Goal: Information Seeking & Learning: Get advice/opinions

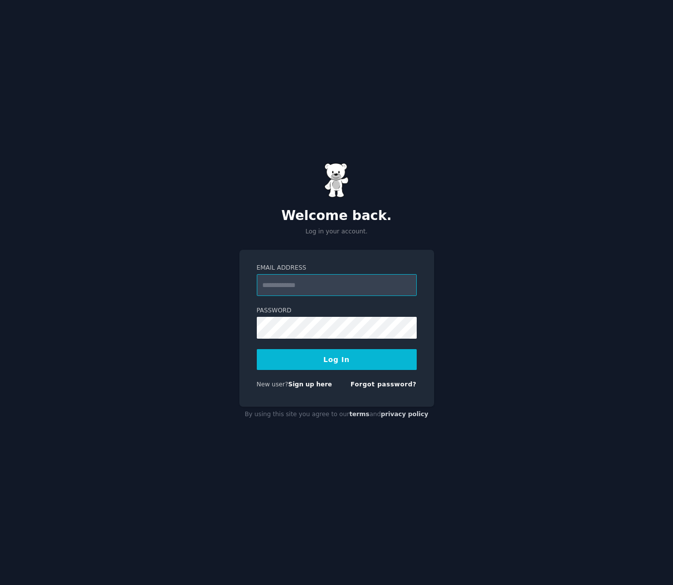
type input "**********"
click at [356, 359] on button "Log In" at bounding box center [337, 359] width 160 height 21
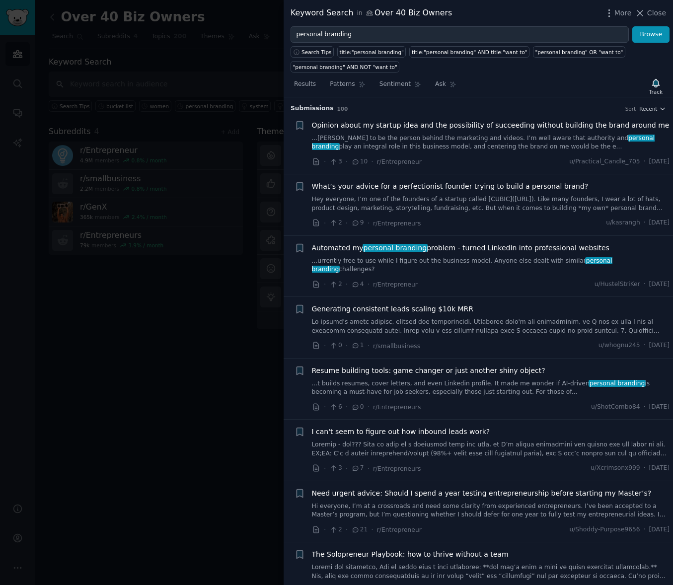
click at [453, 124] on span "Opinion about my startup idea and the possibility of succeeding without buildin…" at bounding box center [491, 125] width 358 height 10
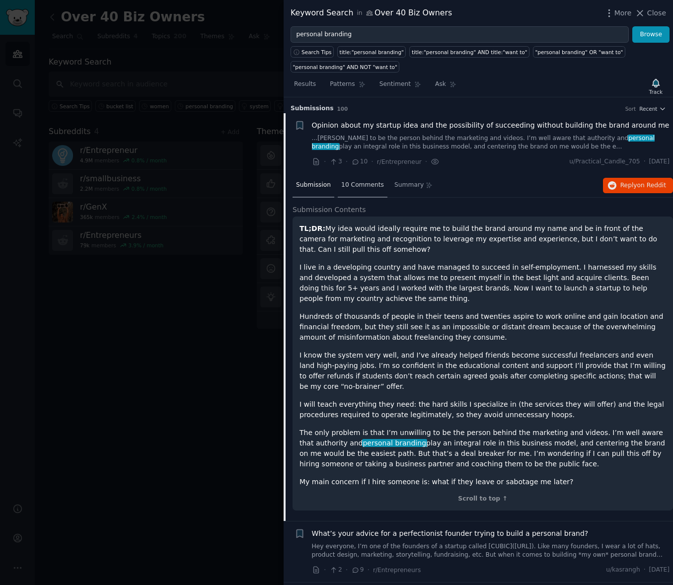
click at [361, 182] on span "10 Comments" at bounding box center [362, 185] width 43 height 9
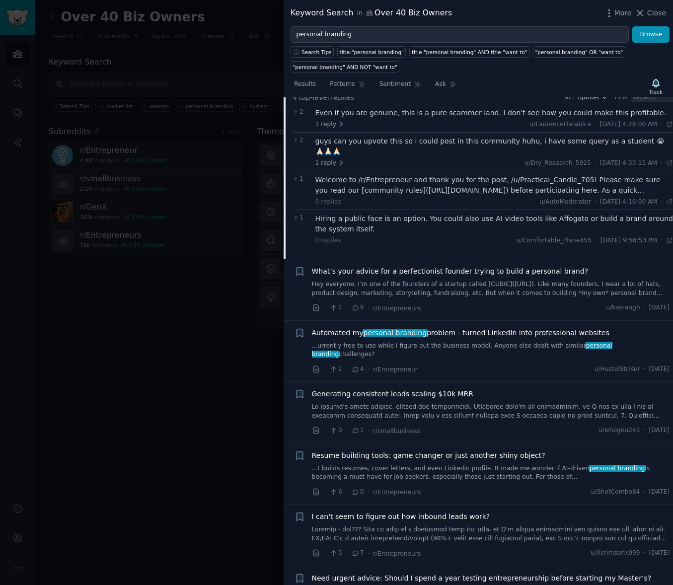
scroll to position [121, 0]
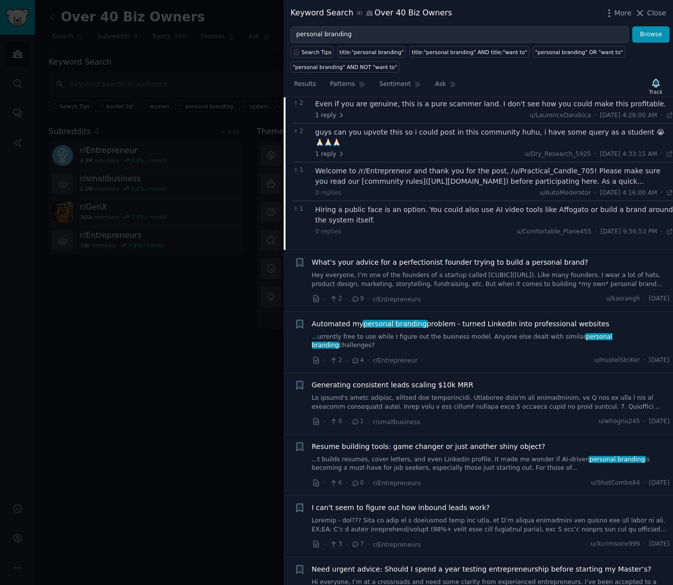
click at [450, 257] on span "What’s your advice for a perfectionist founder trying to build a personal brand?" at bounding box center [450, 262] width 277 height 10
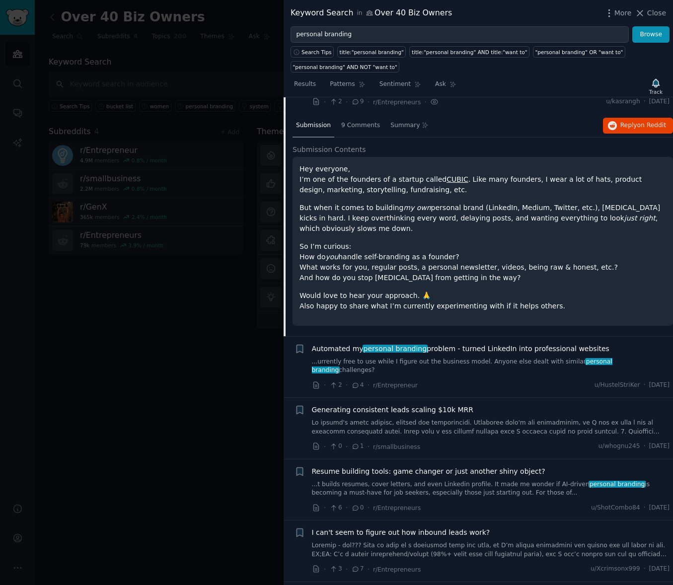
scroll to position [77, 0]
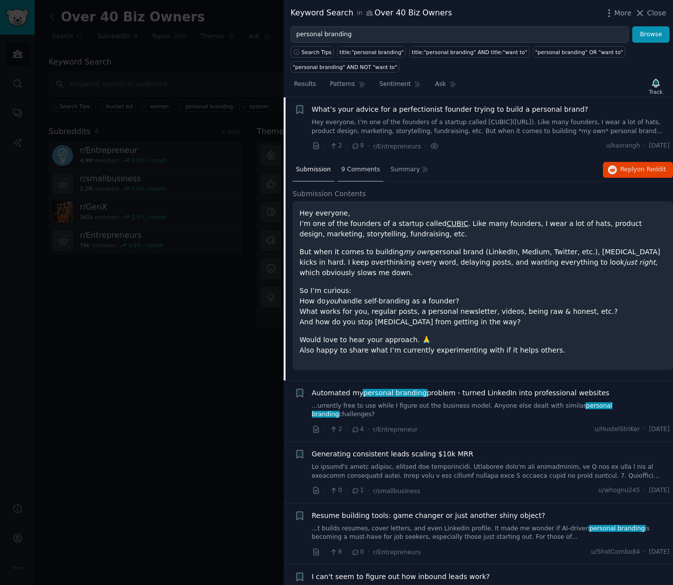
click at [355, 170] on span "9 Comments" at bounding box center [360, 169] width 39 height 9
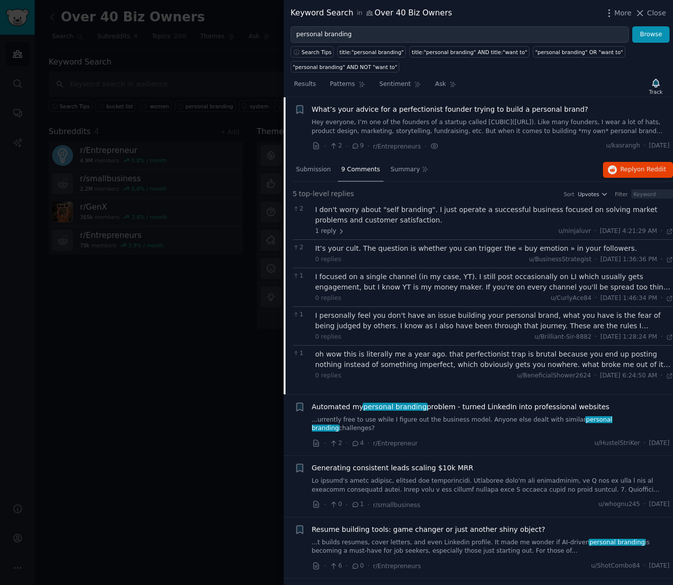
click at [395, 321] on div "I personally feel you don't have an issue building your personal brand, what yo…" at bounding box center [494, 320] width 358 height 21
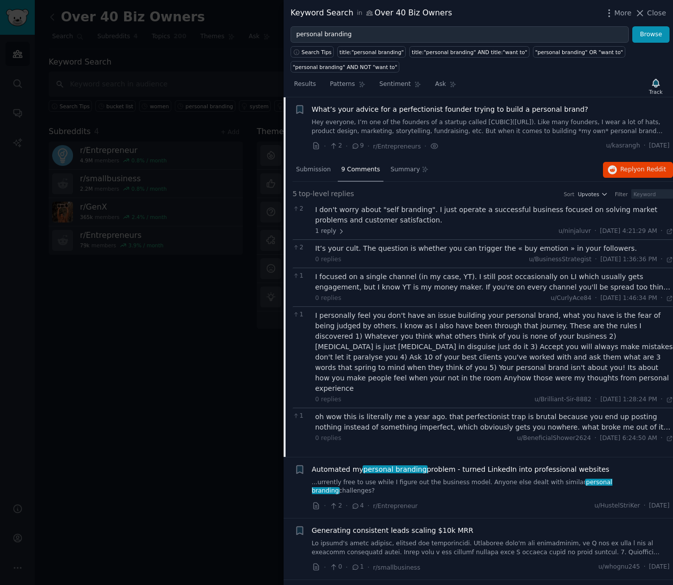
click at [508, 336] on div "I personally feel you don't have an issue building your personal brand, what yo…" at bounding box center [494, 351] width 358 height 83
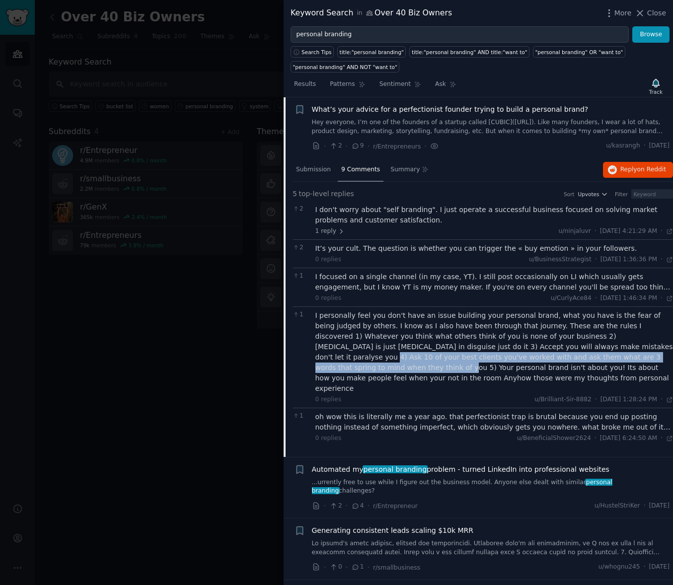
drag, startPoint x: 554, startPoint y: 347, endPoint x: 589, endPoint y: 357, distance: 36.2
click at [587, 357] on div "I personally feel you don't have an issue building your personal brand, what yo…" at bounding box center [494, 351] width 358 height 83
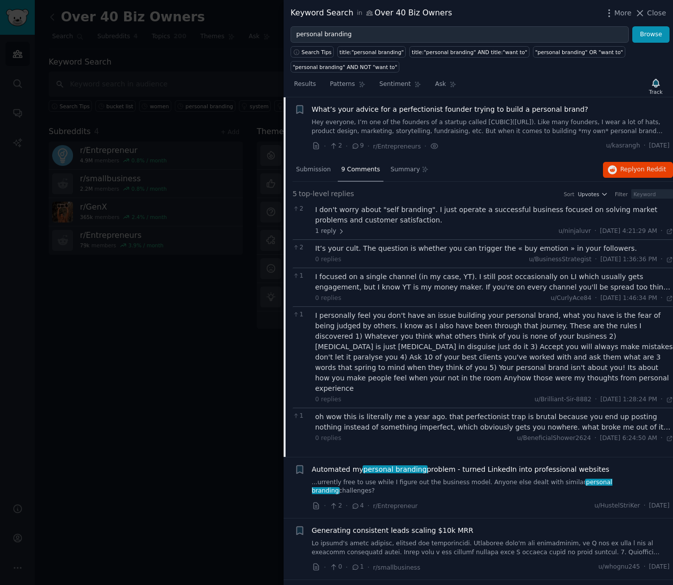
click at [595, 355] on div "I personally feel you don't have an issue building your personal brand, what yo…" at bounding box center [494, 351] width 358 height 83
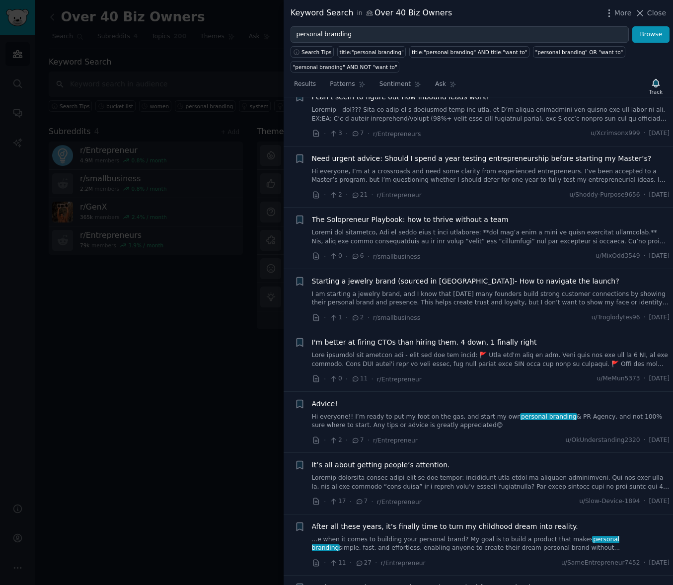
scroll to position [636, 0]
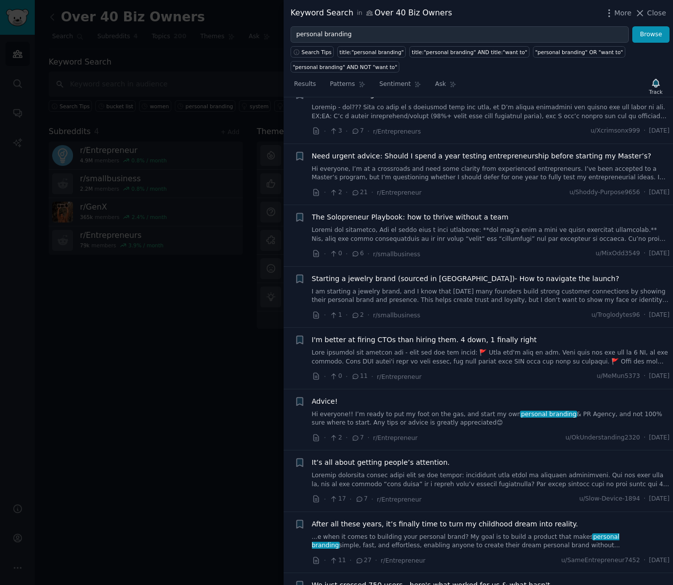
click at [355, 410] on link "Hi everyone!! I’m ready to put my foot on the gas, and start my own personal br…" at bounding box center [491, 418] width 358 height 17
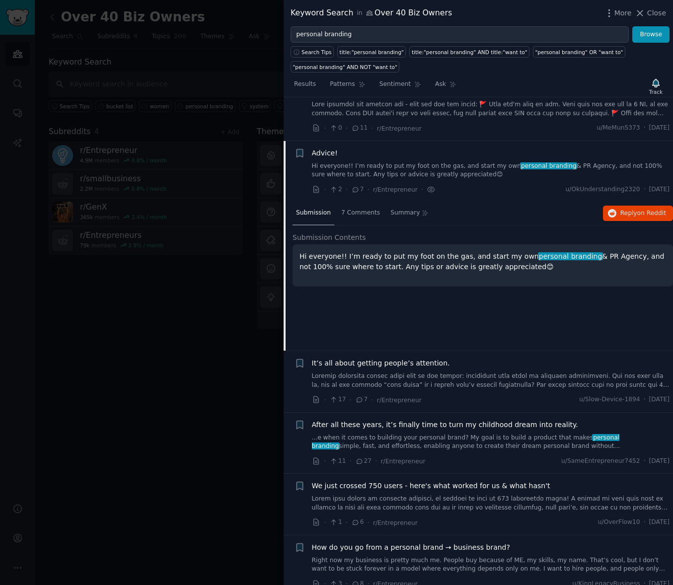
scroll to position [620, 0]
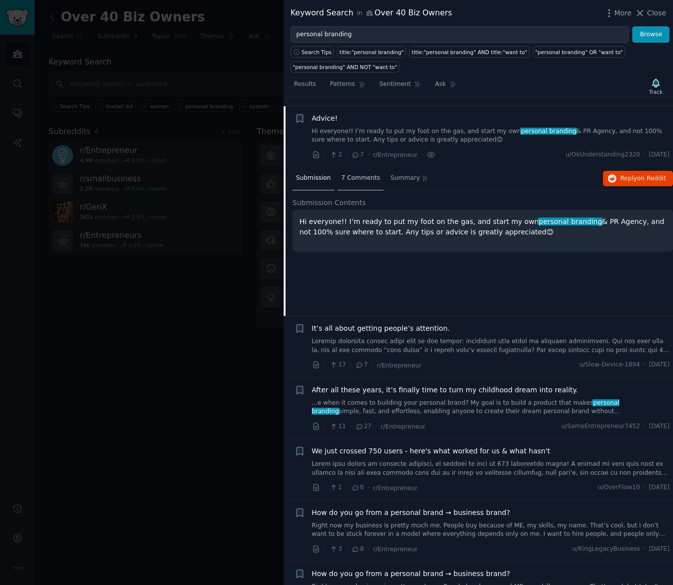
click at [355, 174] on span "7 Comments" at bounding box center [360, 178] width 39 height 9
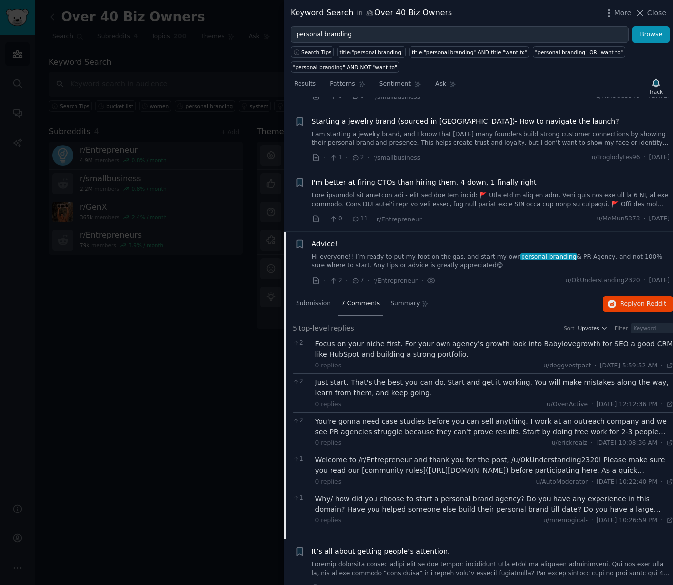
scroll to position [15, 0]
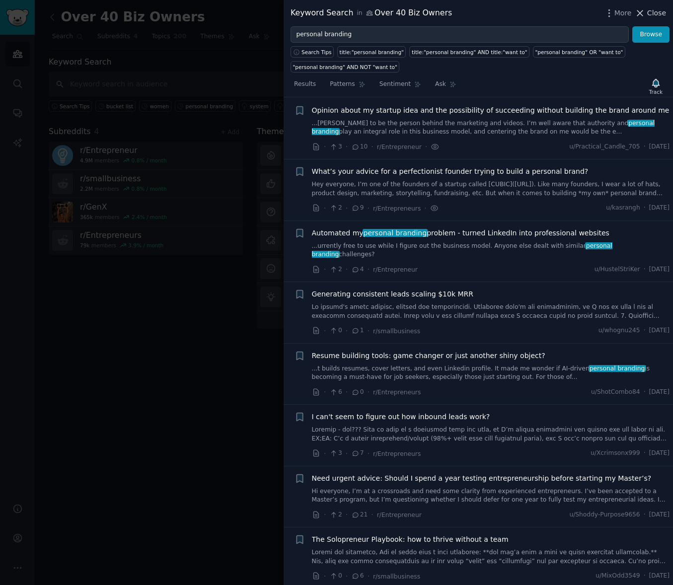
click at [652, 10] on span "Close" at bounding box center [656, 13] width 19 height 10
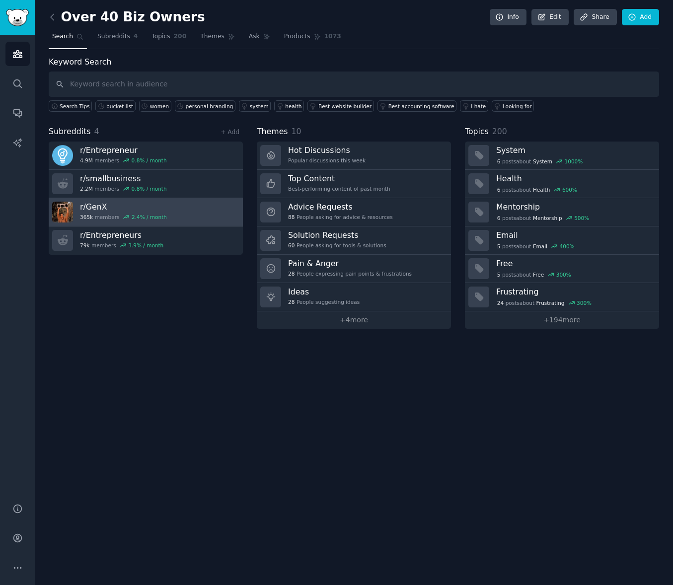
click at [100, 206] on h3 "r/ GenX" at bounding box center [123, 207] width 87 height 10
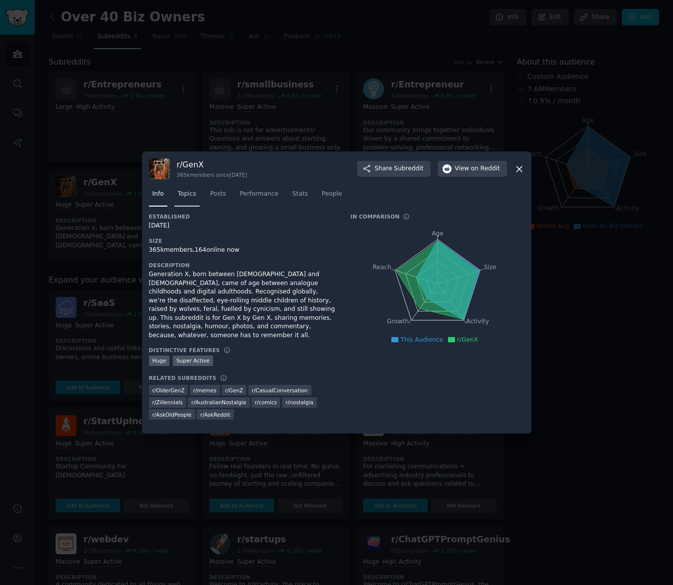
click at [190, 198] on span "Topics" at bounding box center [187, 194] width 18 height 9
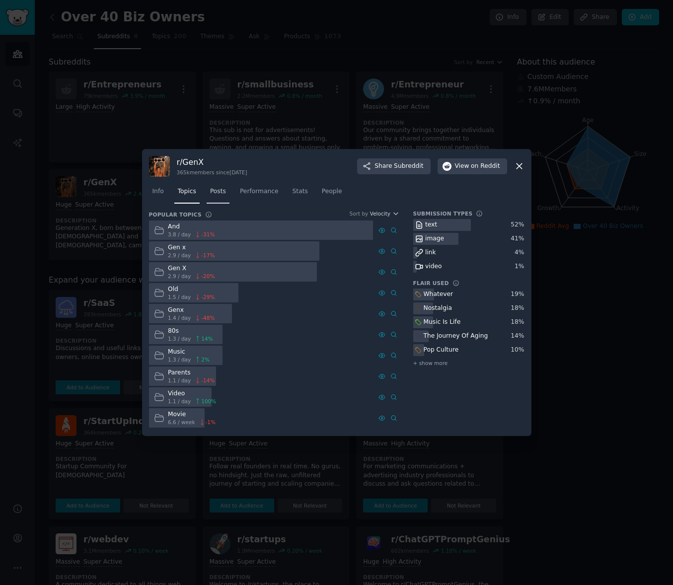
click at [218, 192] on span "Posts" at bounding box center [218, 191] width 16 height 9
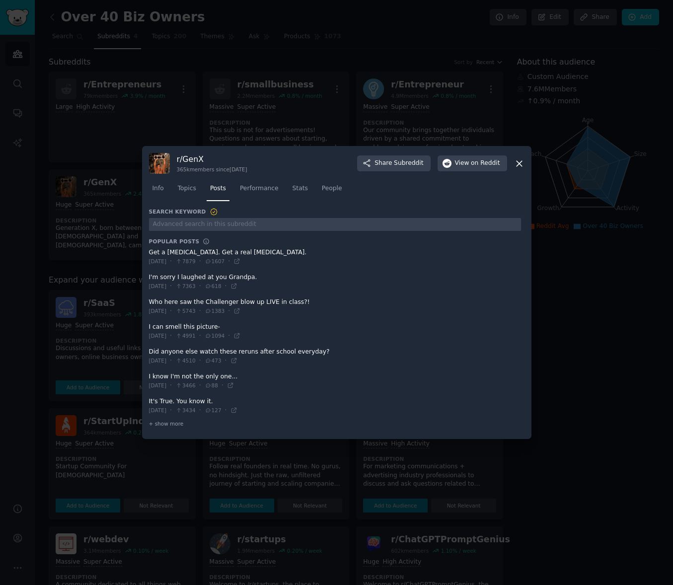
click at [522, 160] on icon at bounding box center [519, 163] width 10 height 10
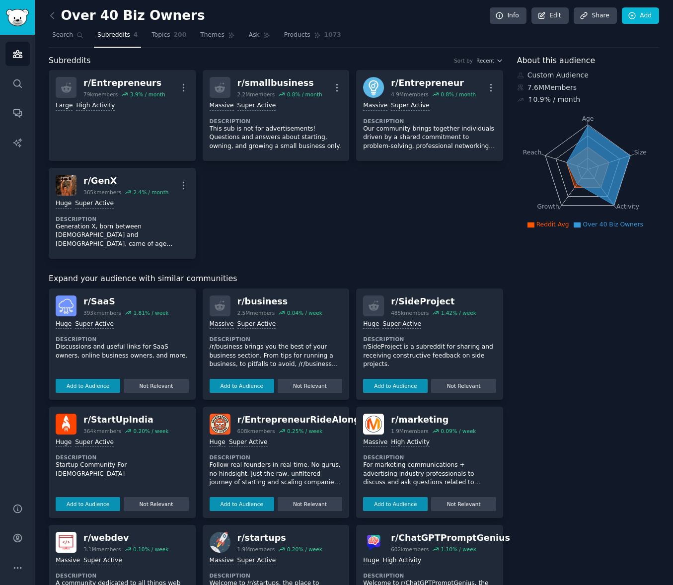
scroll to position [2, 0]
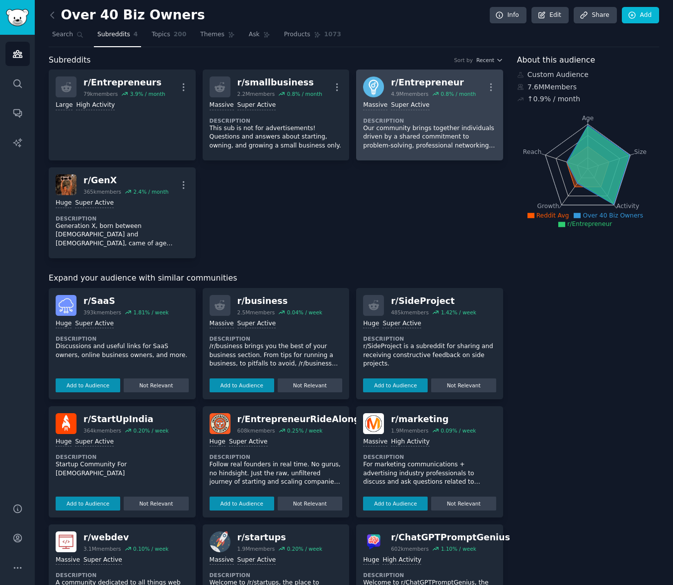
click at [402, 80] on div "r/ Entrepreneur" at bounding box center [433, 83] width 85 height 12
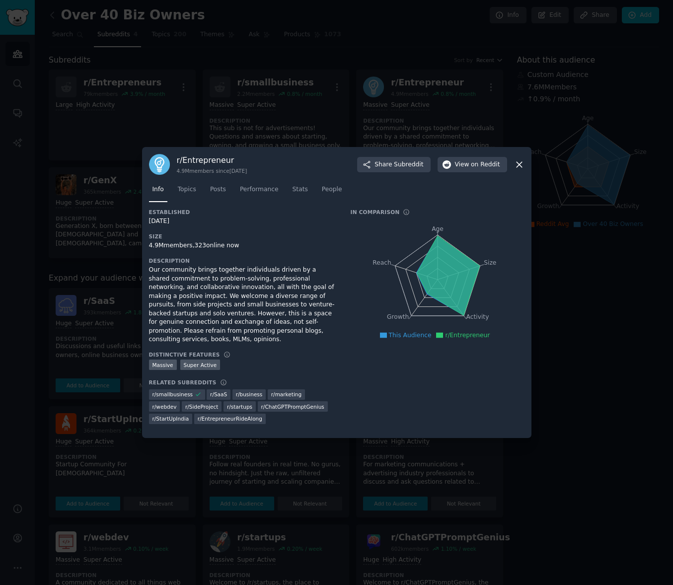
click at [524, 167] on icon at bounding box center [519, 164] width 10 height 10
